Goal: Task Accomplishment & Management: Manage account settings

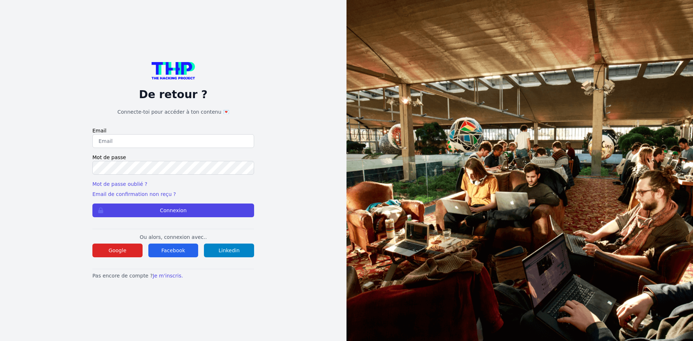
click at [152, 234] on p "Ou alors, connexion avec.." at bounding box center [173, 237] width 162 height 7
click at [157, 221] on div "De retour ? Connecte-toi pour accéder à ton contenu 💌 Email Mot de passe Mot de…" at bounding box center [173, 170] width 162 height 217
click at [116, 147] on input "email" at bounding box center [173, 141] width 162 height 14
type input "[PERSON_NAME][EMAIL_ADDRESS][DOMAIN_NAME]"
click at [189, 212] on button "Connexion" at bounding box center [173, 211] width 162 height 14
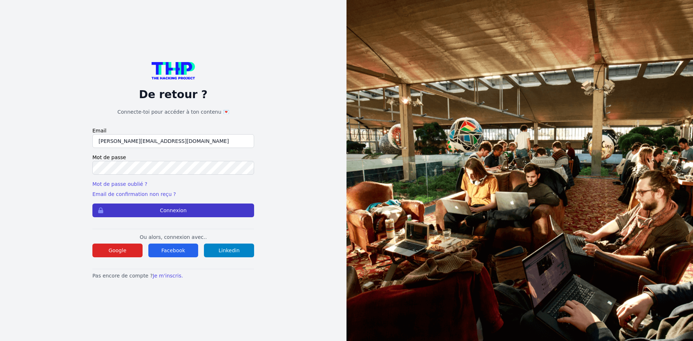
click at [183, 208] on button "Connexion" at bounding box center [173, 211] width 162 height 14
click at [154, 210] on button "Connexion" at bounding box center [173, 211] width 162 height 14
click at [152, 57] on div "De retour ? Connecte-toi pour accéder à ton contenu 💌 Email [PERSON_NAME][EMAIL…" at bounding box center [173, 170] width 300 height 341
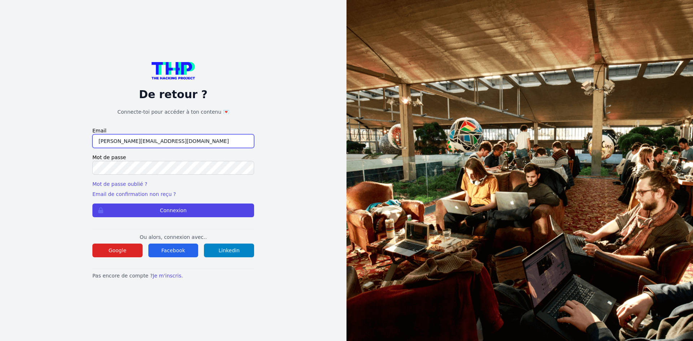
click at [179, 143] on input "[PERSON_NAME][EMAIL_ADDRESS][DOMAIN_NAME]" at bounding box center [173, 141] width 162 height 14
click at [92, 204] on button "Connexion" at bounding box center [173, 211] width 162 height 14
click at [235, 218] on div "De retour ? Connecte-toi pour accéder à ton contenu 💌 Email [PERSON_NAME][EMAIL…" at bounding box center [173, 170] width 162 height 217
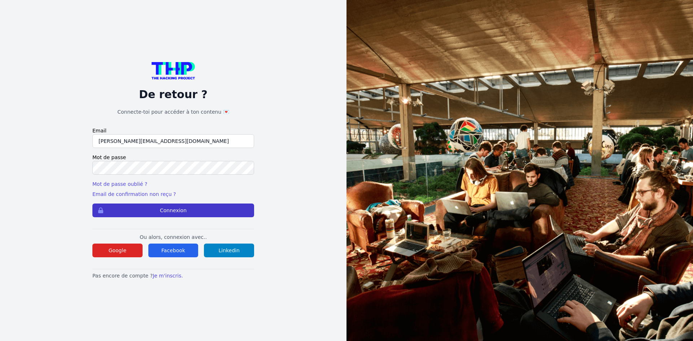
click at [236, 214] on button "Connexion" at bounding box center [173, 211] width 162 height 14
